Goal: Information Seeking & Learning: Learn about a topic

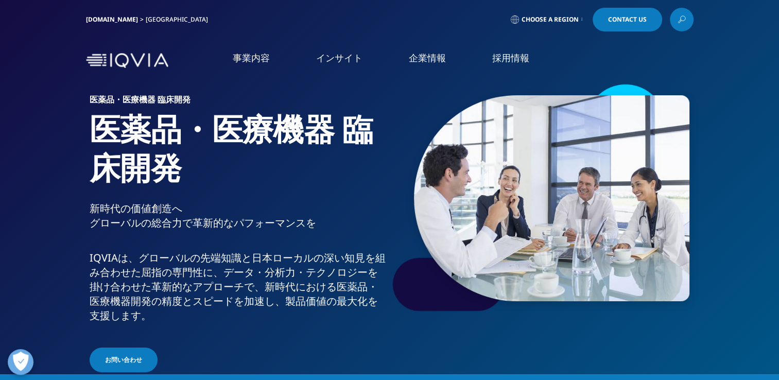
click at [298, 266] on link "概要" at bounding box center [305, 261] width 156 height 28
click at [305, 263] on link "概要" at bounding box center [305, 261] width 156 height 28
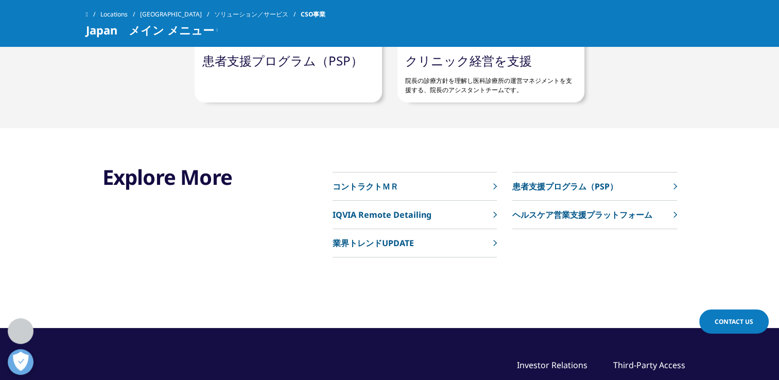
scroll to position [2421, 0]
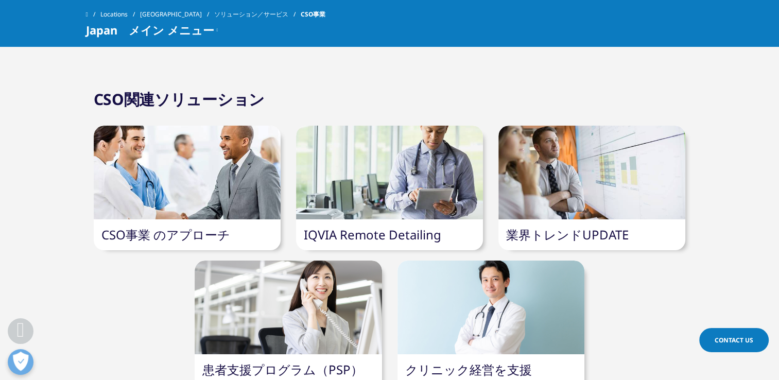
click at [164, 232] on link "CSO事業 のアプローチ" at bounding box center [165, 234] width 129 height 17
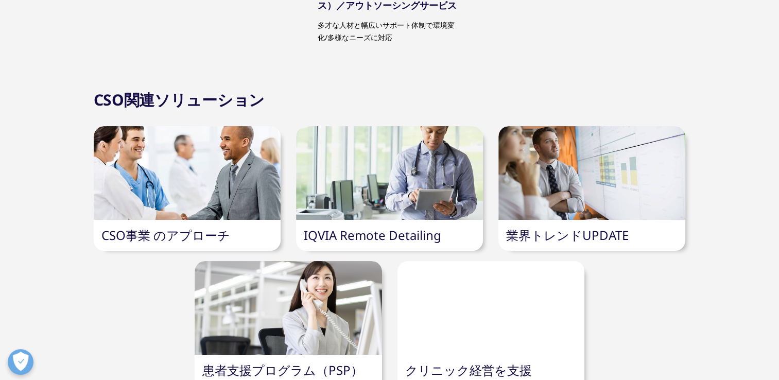
click at [373, 240] on link "IQVIA Remote Detailing" at bounding box center [373, 235] width 138 height 17
click at [554, 238] on link "業界トレンドUPDATE" at bounding box center [567, 235] width 123 height 17
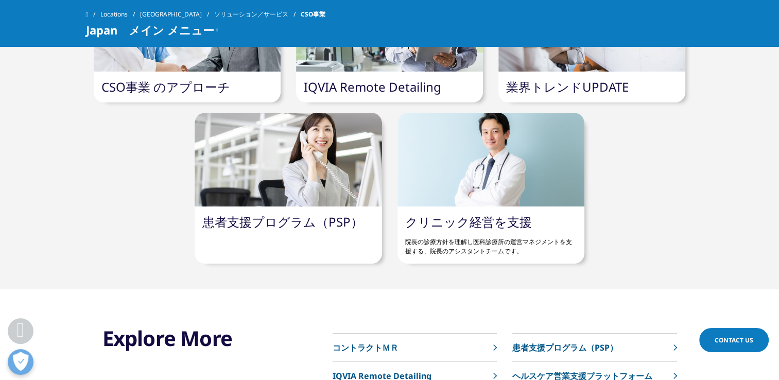
scroll to position [2622, 0]
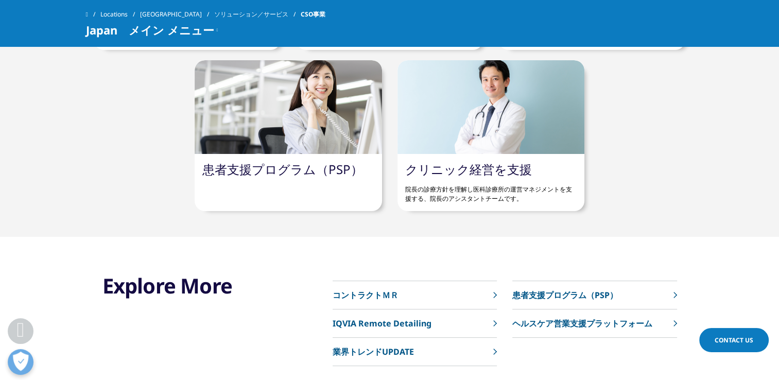
click at [276, 172] on link "患者支援プログラム（PSP）" at bounding box center [282, 169] width 161 height 17
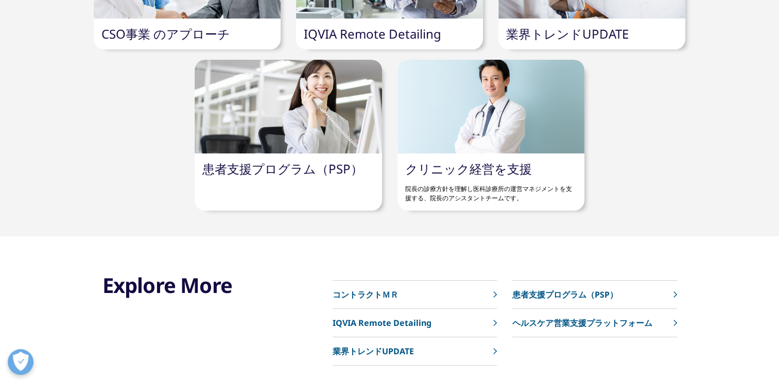
scroll to position [2622, 0]
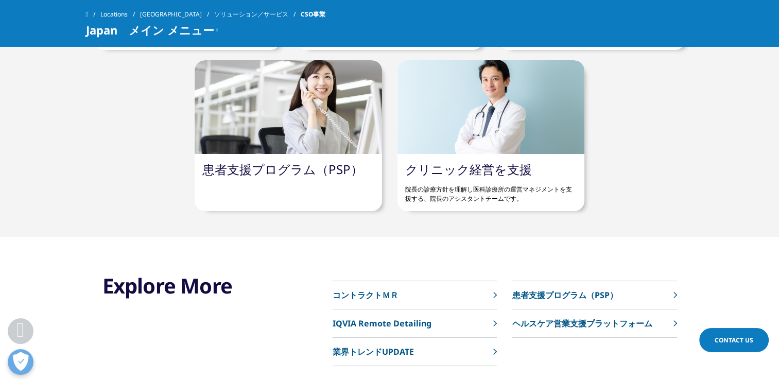
click at [470, 172] on link "クリニック経営を支援" at bounding box center [468, 169] width 127 height 17
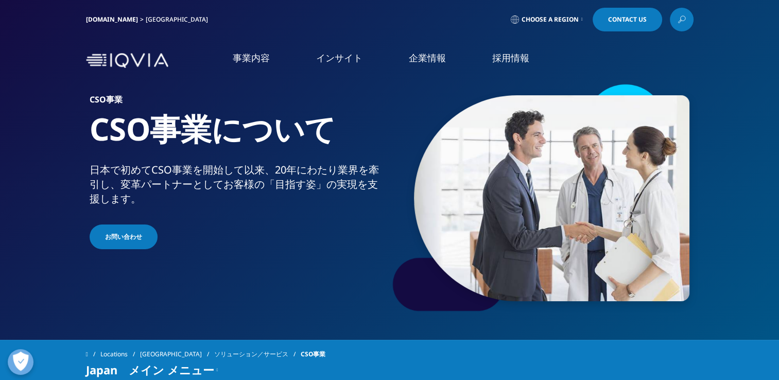
click at [424, 55] on link "企業情報" at bounding box center [427, 58] width 37 height 13
click at [18, 131] on link "概要" at bounding box center [142, 130] width 255 height 12
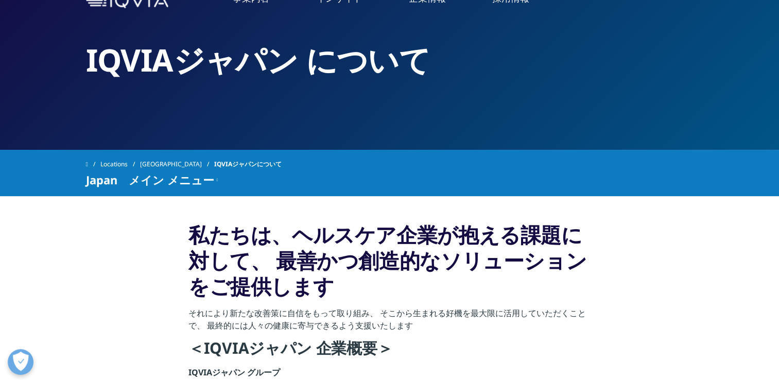
scroll to position [2, 0]
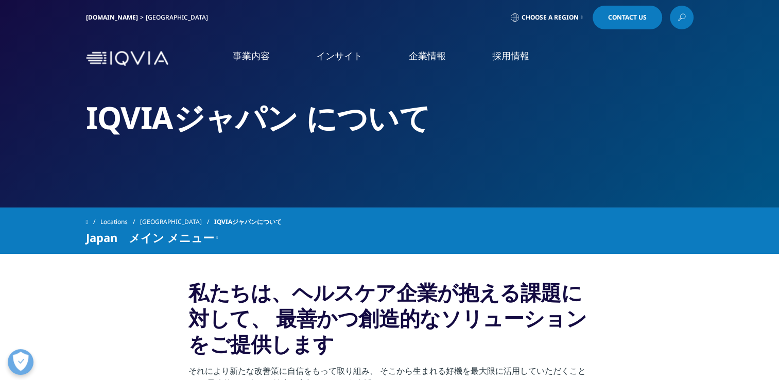
click at [334, 54] on link "インサイト" at bounding box center [339, 55] width 46 height 13
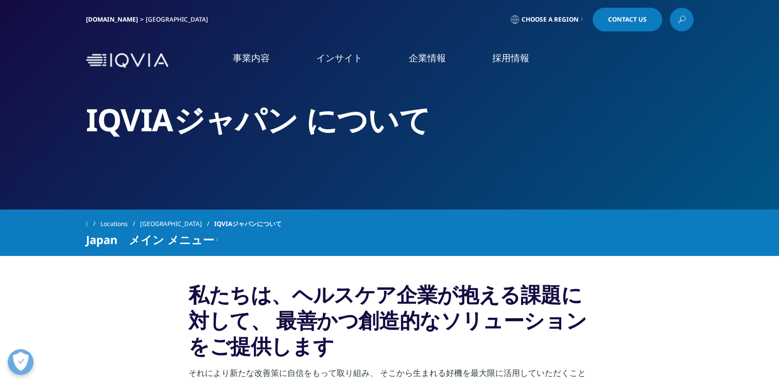
click at [345, 60] on link "インサイト" at bounding box center [339, 58] width 46 height 13
click at [67, 151] on link "IQVIA Connected Intelligence" at bounding box center [142, 150] width 255 height 11
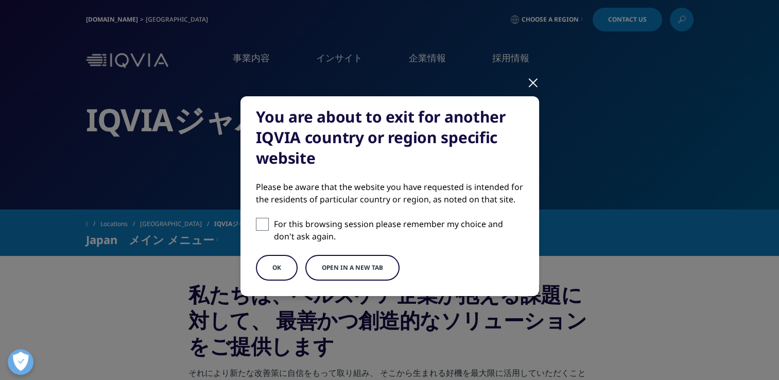
click at [530, 83] on div at bounding box center [534, 82] width 12 height 28
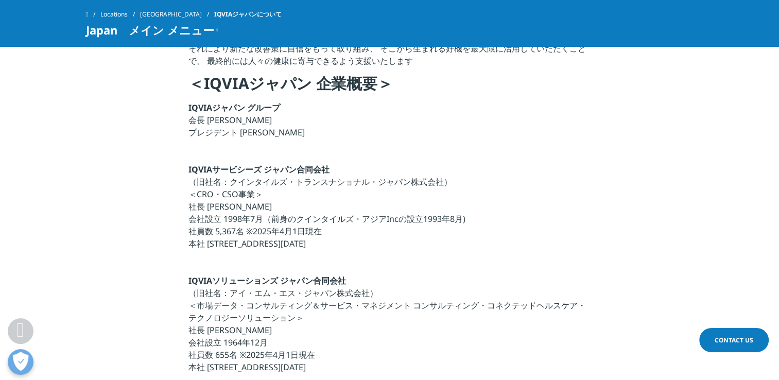
scroll to position [361, 0]
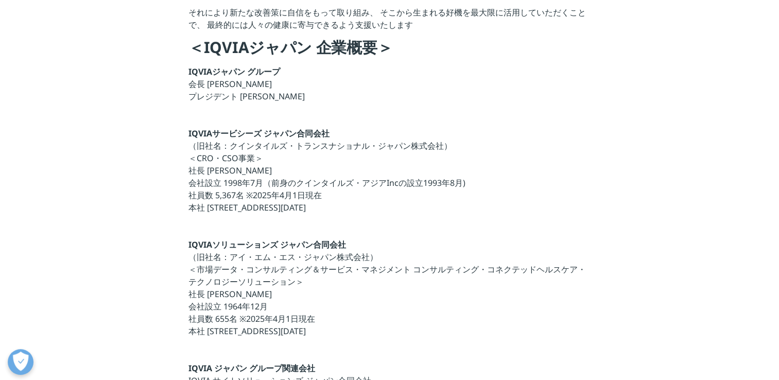
scroll to position [2, 0]
